Goal: Transaction & Acquisition: Purchase product/service

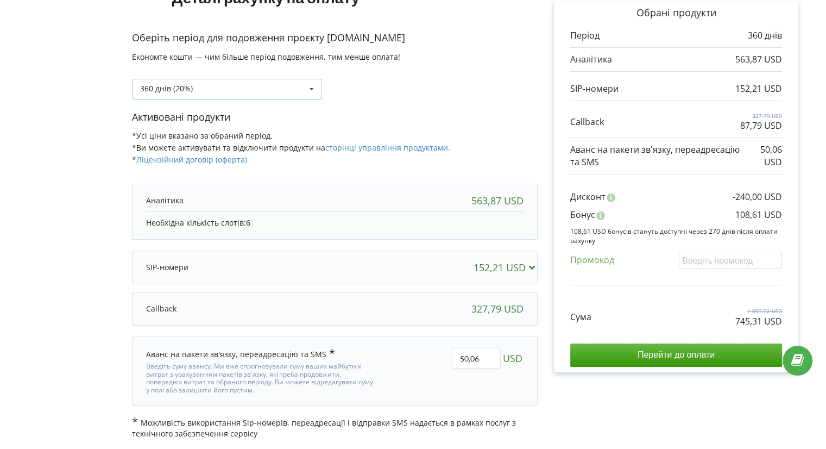
drag, startPoint x: 0, startPoint y: 0, endPoint x: 247, endPoint y: 87, distance: 261.6
click at [247, 87] on div "360 днів (20%) Поповнити баланс без подовження" at bounding box center [227, 89] width 190 height 21
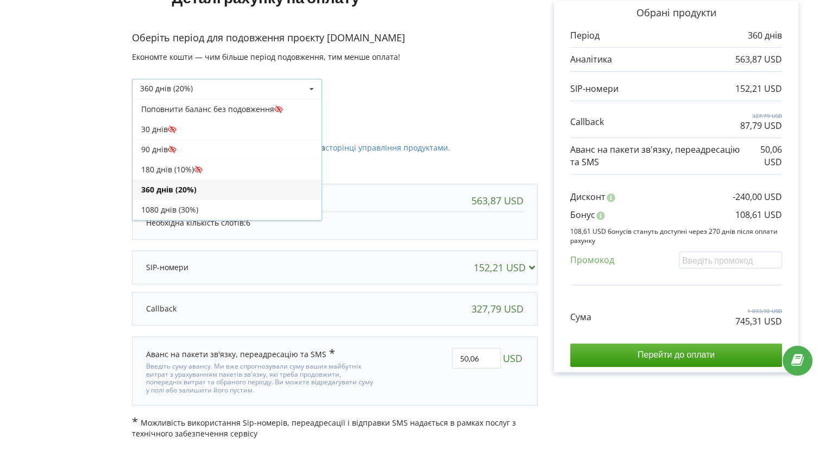
scroll to position [18, 0]
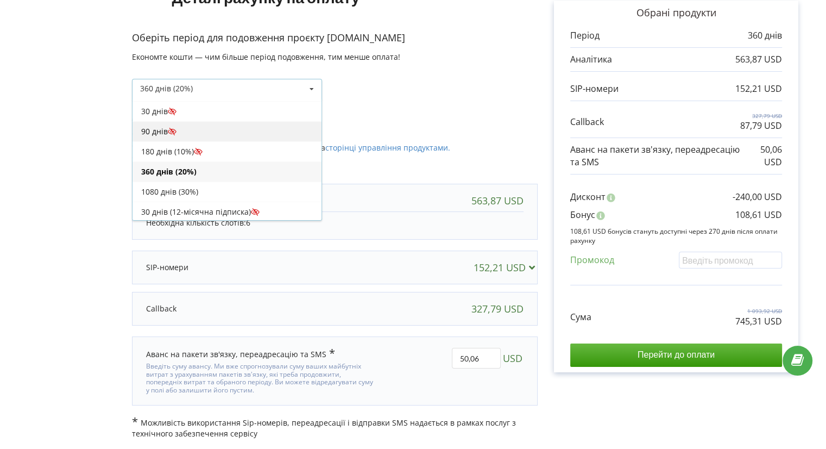
click at [213, 130] on div "90 днів" at bounding box center [227, 131] width 189 height 20
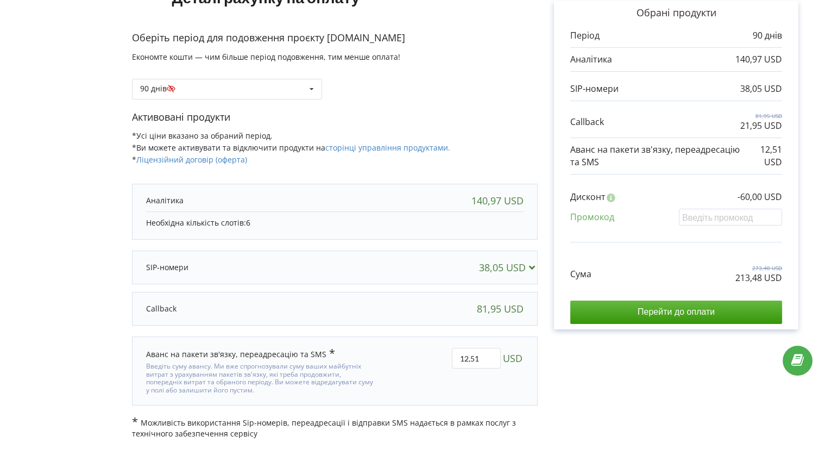
click at [446, 138] on div "Активовані продукти *Усі ціни вказано за обраний період. *Ви можете активувати …" at bounding box center [335, 143] width 406 height 66
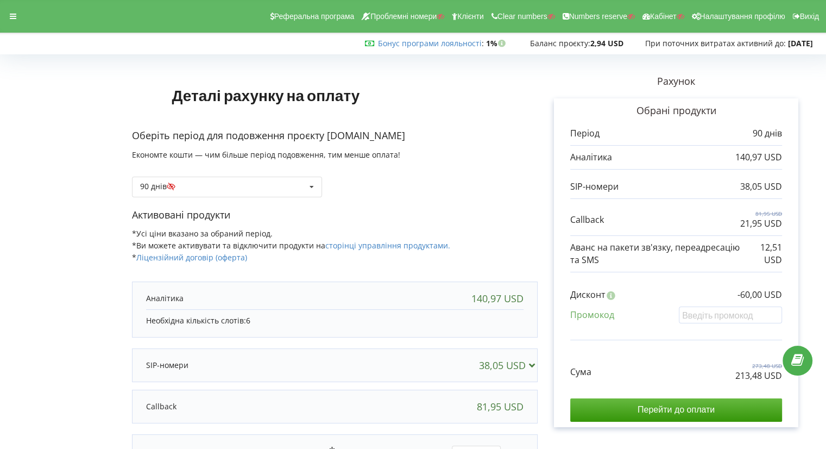
scroll to position [98, 0]
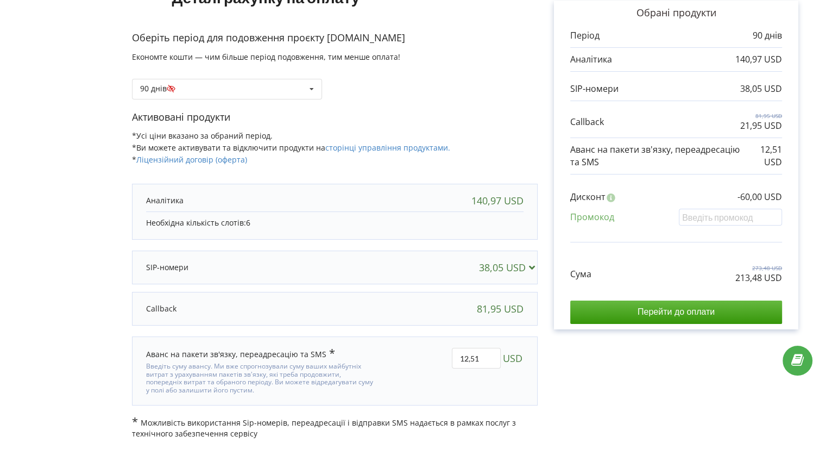
click at [695, 276] on div "Сума 273,48 USD 213,48 USD" at bounding box center [676, 266] width 212 height 36
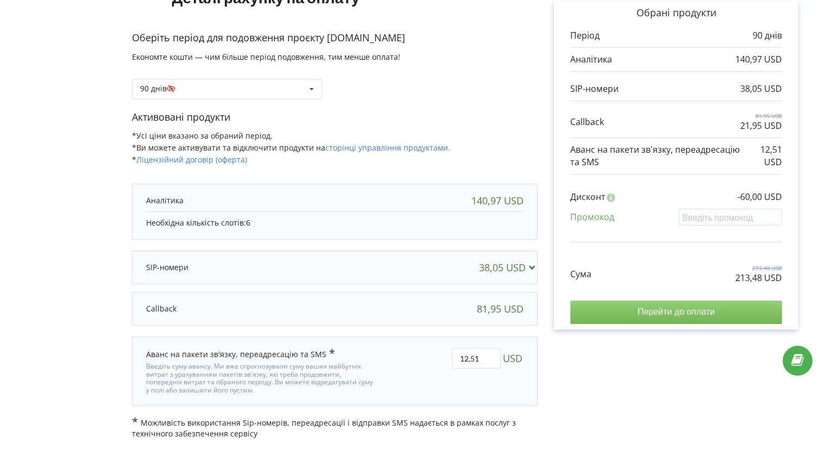
click at [696, 316] on input "Перейти до оплати" at bounding box center [676, 311] width 212 height 23
